Goal: Task Accomplishment & Management: Manage account settings

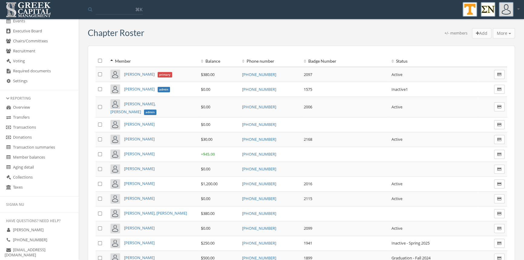
scroll to position [195, 0]
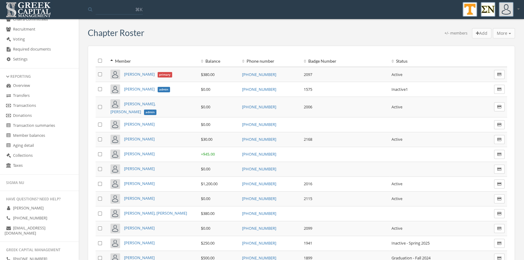
click at [39, 105] on link "Transactions" at bounding box center [39, 106] width 79 height 10
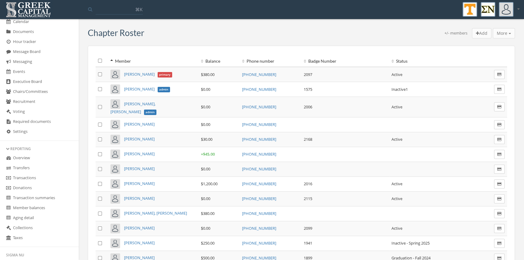
scroll to position [124, 0]
click at [34, 176] on link "Transactions" at bounding box center [39, 176] width 79 height 10
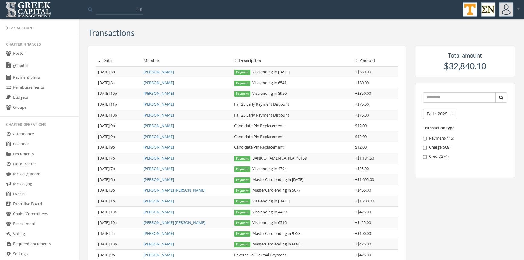
click at [16, 53] on link "Roster" at bounding box center [39, 54] width 79 height 10
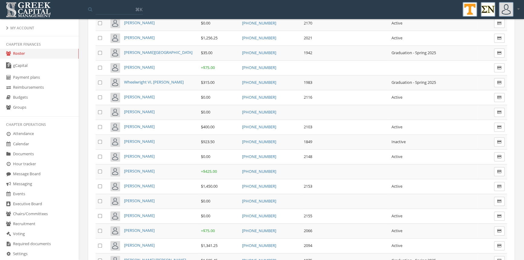
scroll to position [3674, 0]
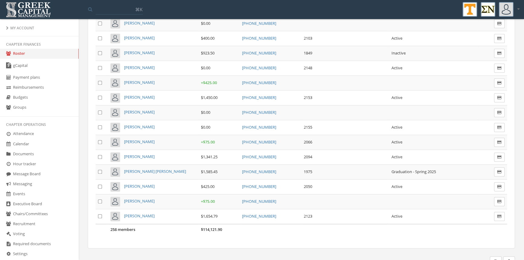
click at [509, 259] on icon "button" at bounding box center [509, 261] width 4 height 4
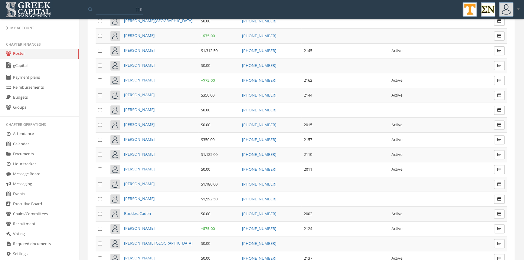
scroll to position [264, 0]
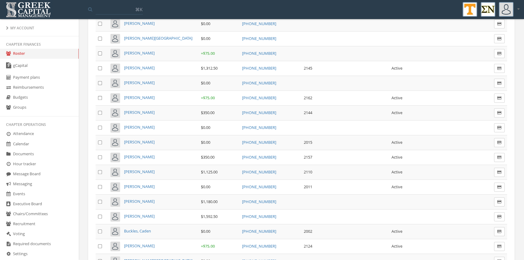
click at [139, 110] on span "[PERSON_NAME]" at bounding box center [139, 112] width 31 height 5
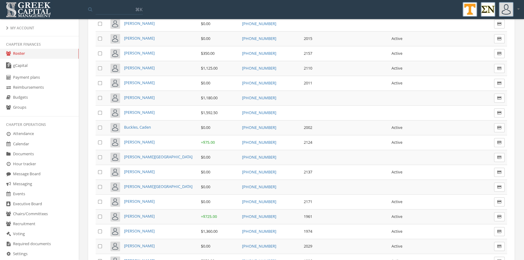
scroll to position [372, 0]
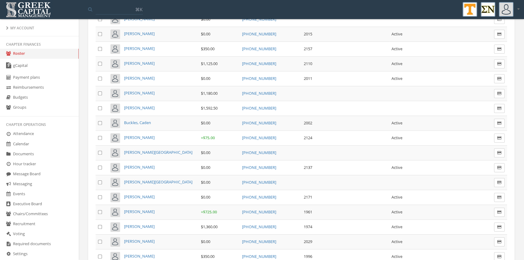
click at [155, 224] on span "[PERSON_NAME]" at bounding box center [139, 226] width 31 height 5
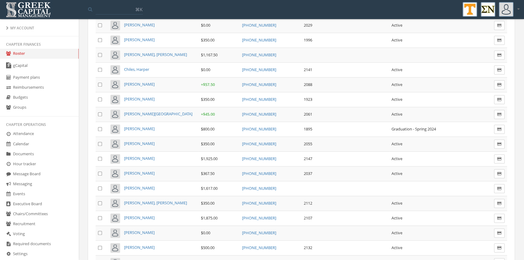
scroll to position [554, 0]
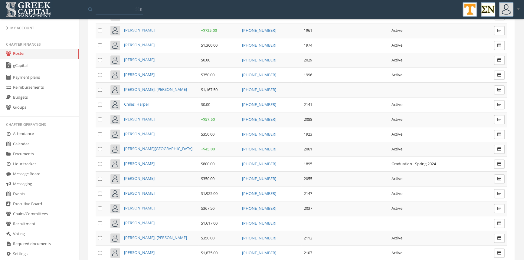
click at [145, 57] on span "[PERSON_NAME]" at bounding box center [139, 59] width 31 height 5
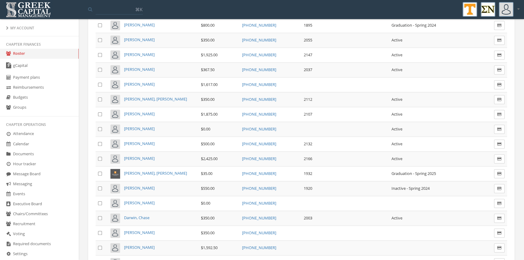
scroll to position [709, 0]
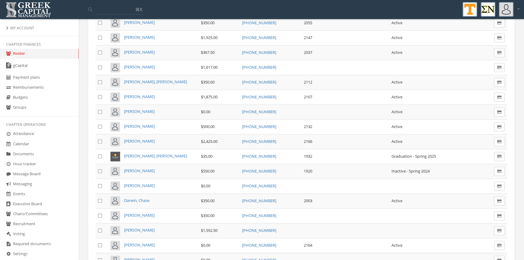
click at [133, 198] on span "Darwin, Chase" at bounding box center [136, 200] width 25 height 5
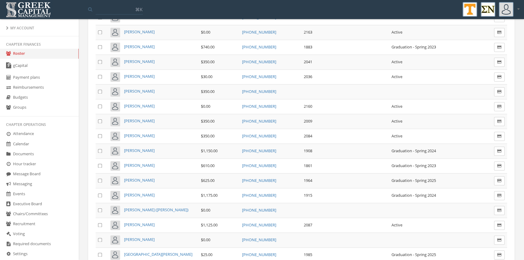
scroll to position [1060, 0]
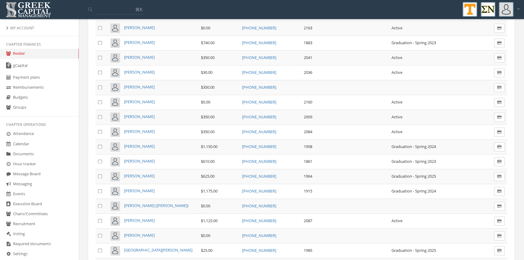
click at [150, 218] on span "[PERSON_NAME]" at bounding box center [139, 220] width 31 height 5
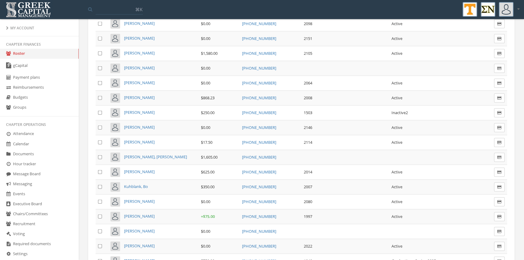
scroll to position [1748, 0]
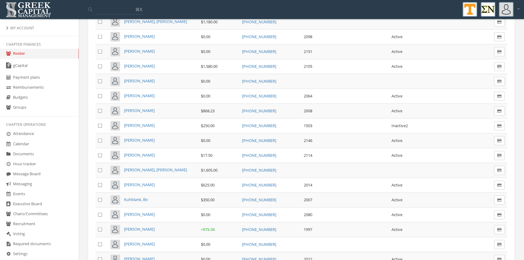
click at [140, 182] on span "[PERSON_NAME]" at bounding box center [139, 184] width 31 height 5
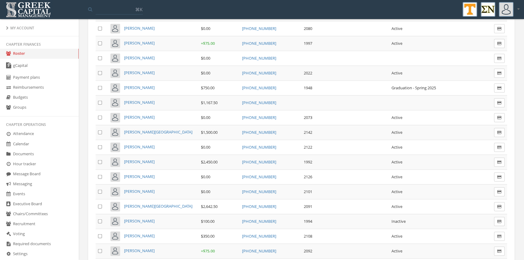
scroll to position [1917, 0]
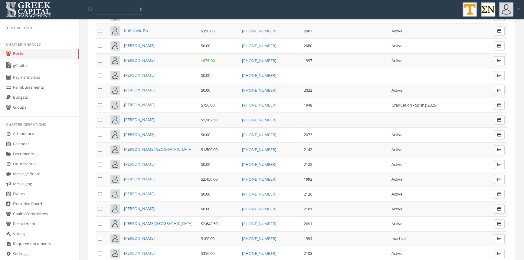
click at [130, 43] on span "[PERSON_NAME]" at bounding box center [139, 45] width 31 height 5
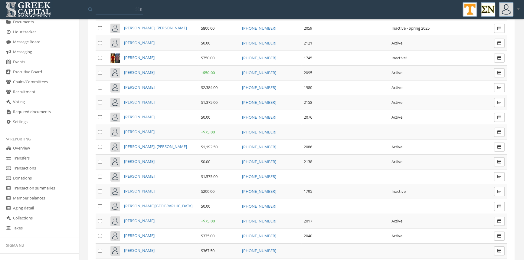
scroll to position [2354, 0]
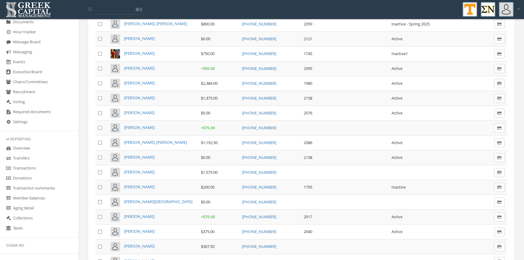
click at [145, 154] on span "[PERSON_NAME]" at bounding box center [139, 156] width 31 height 5
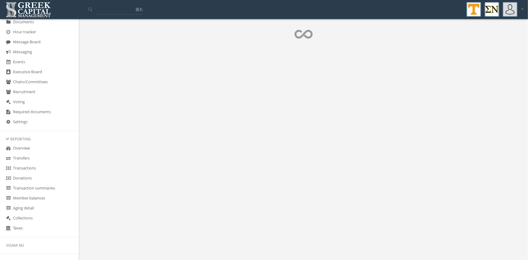
click at [33, 168] on link "Transactions" at bounding box center [39, 168] width 79 height 10
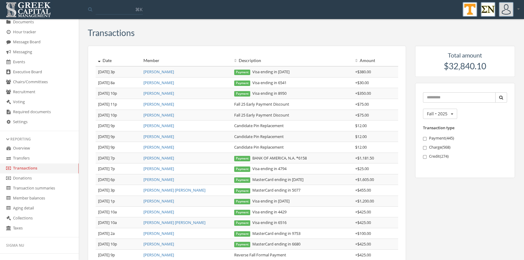
click at [25, 156] on link "Transfers" at bounding box center [39, 158] width 79 height 10
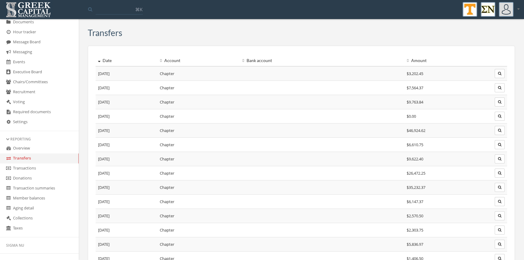
click at [33, 167] on link "Transactions" at bounding box center [39, 168] width 79 height 10
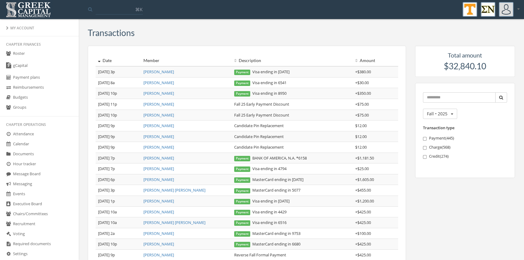
click at [21, 53] on link "Roster" at bounding box center [39, 54] width 79 height 10
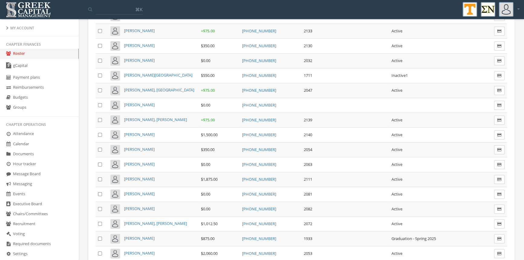
scroll to position [2713, 0]
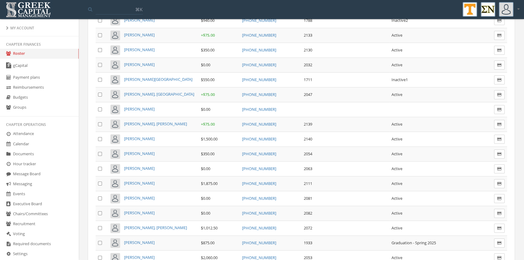
click at [145, 254] on span "[PERSON_NAME]" at bounding box center [139, 256] width 31 height 5
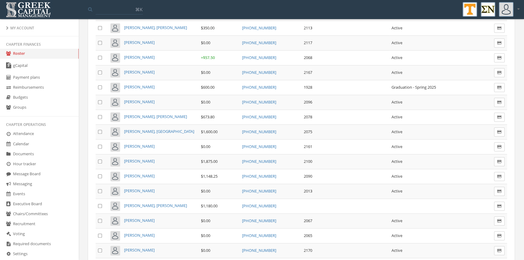
scroll to position [3362, 0]
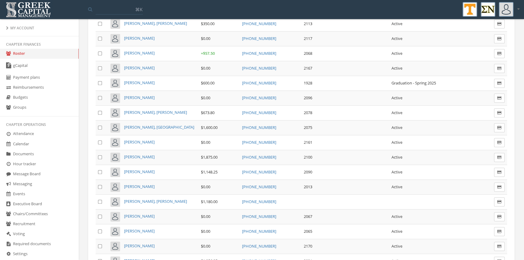
click at [148, 243] on span "[PERSON_NAME]" at bounding box center [139, 245] width 31 height 5
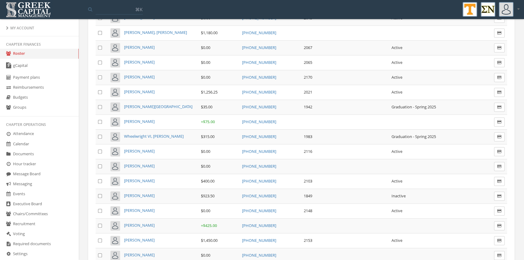
scroll to position [3527, 0]
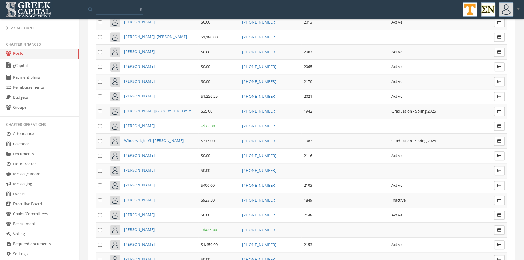
click at [147, 212] on span "[PERSON_NAME]" at bounding box center [139, 214] width 31 height 5
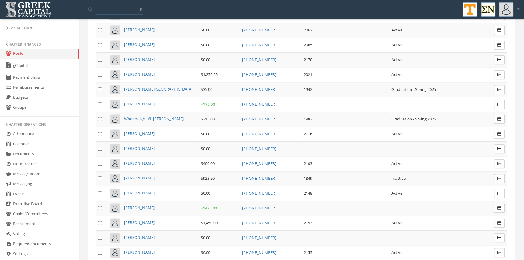
scroll to position [3544, 0]
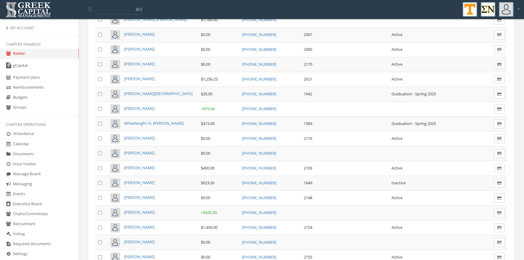
click at [135, 254] on span "[PERSON_NAME]" at bounding box center [139, 256] width 31 height 5
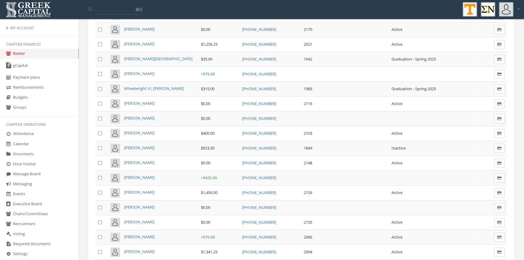
scroll to position [3596, 0]
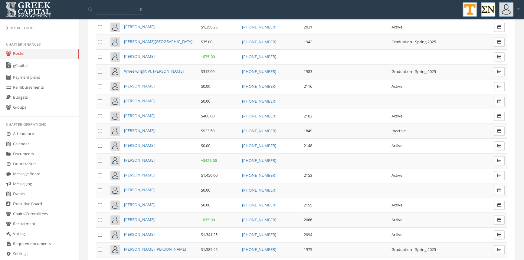
click at [140, 172] on span "[PERSON_NAME]" at bounding box center [139, 174] width 31 height 5
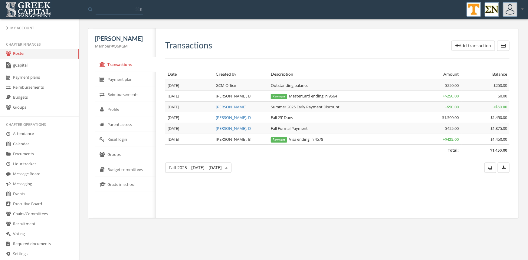
click at [21, 51] on link "Roster" at bounding box center [39, 54] width 79 height 10
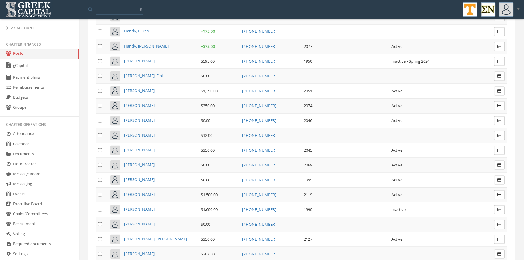
scroll to position [1415, 0]
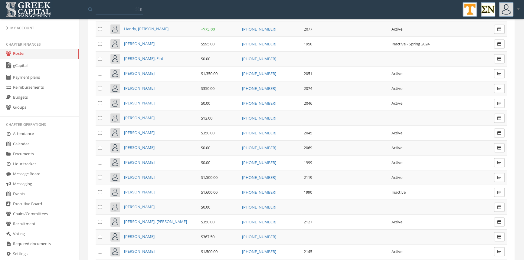
click at [145, 144] on span "[PERSON_NAME]" at bounding box center [139, 146] width 31 height 5
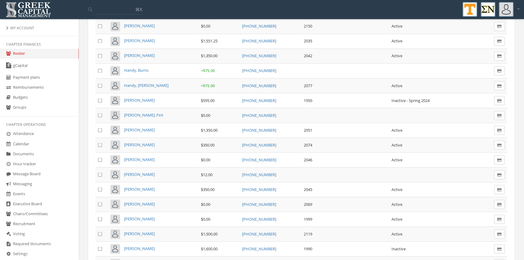
scroll to position [1363, 0]
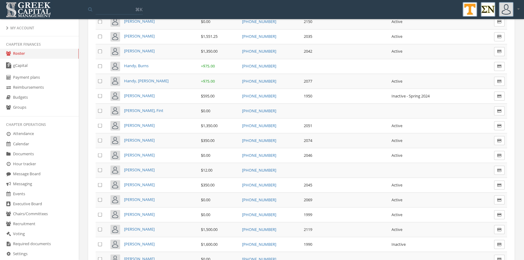
click at [145, 152] on span "[PERSON_NAME]" at bounding box center [139, 154] width 31 height 5
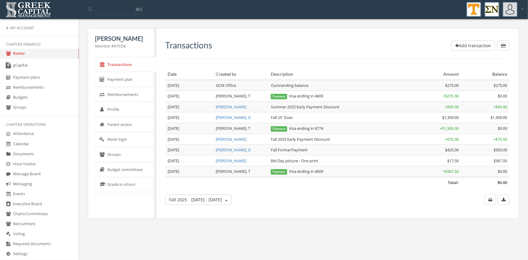
click at [17, 55] on link "Roster" at bounding box center [39, 54] width 79 height 10
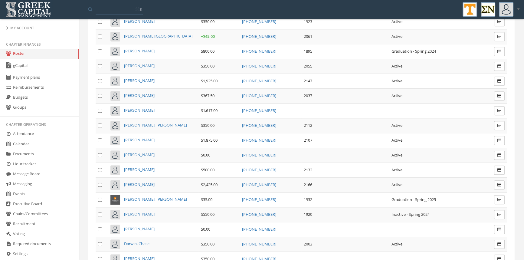
scroll to position [671, 0]
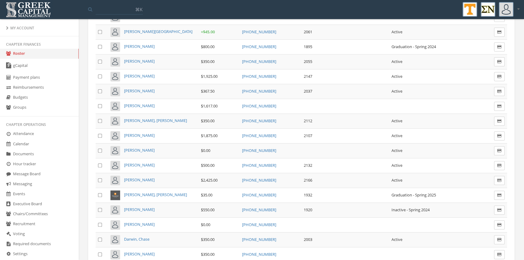
click at [150, 221] on span "[PERSON_NAME]" at bounding box center [139, 223] width 31 height 5
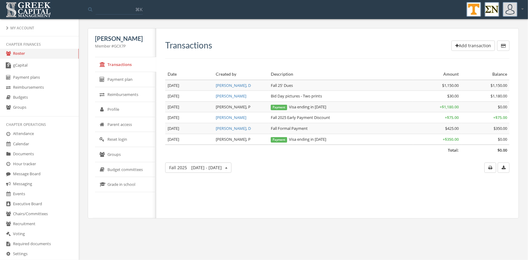
click at [23, 54] on link "Roster" at bounding box center [39, 54] width 79 height 10
